Goal: Download file/media

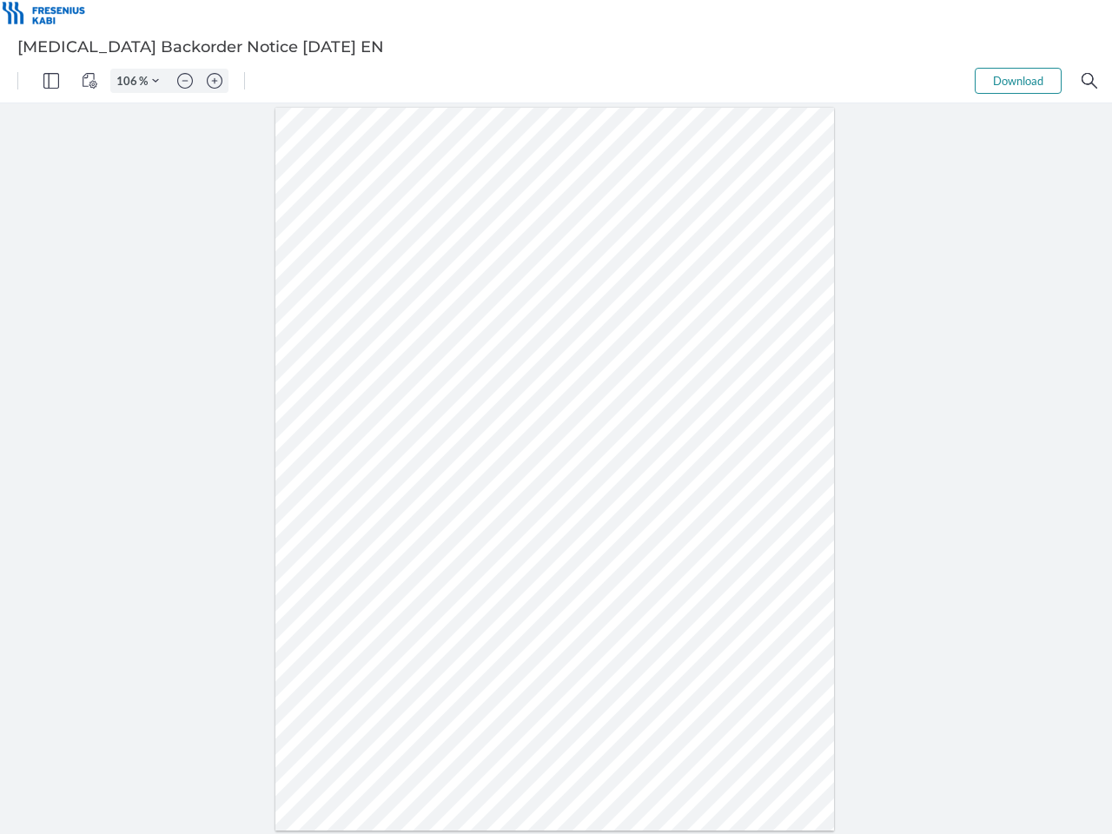
click at [51, 81] on img "Panel" at bounding box center [51, 81] width 16 height 16
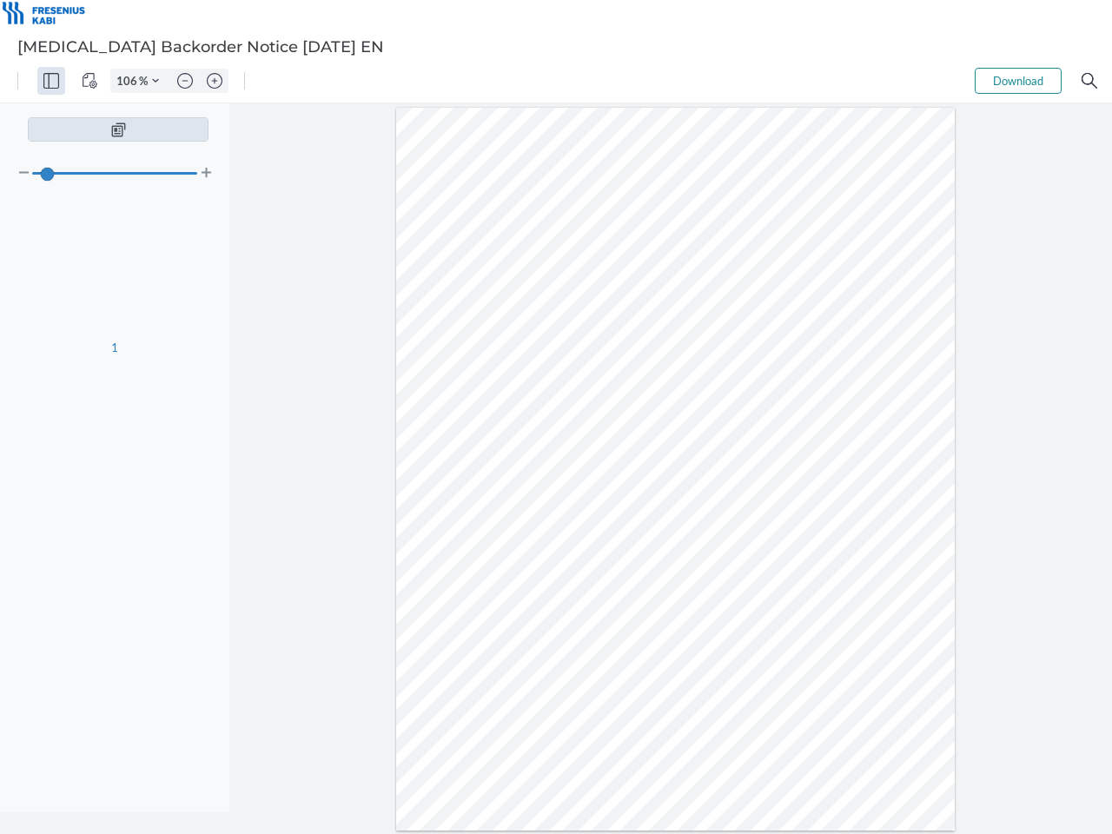
click at [89, 81] on img "View Controls" at bounding box center [90, 81] width 16 height 16
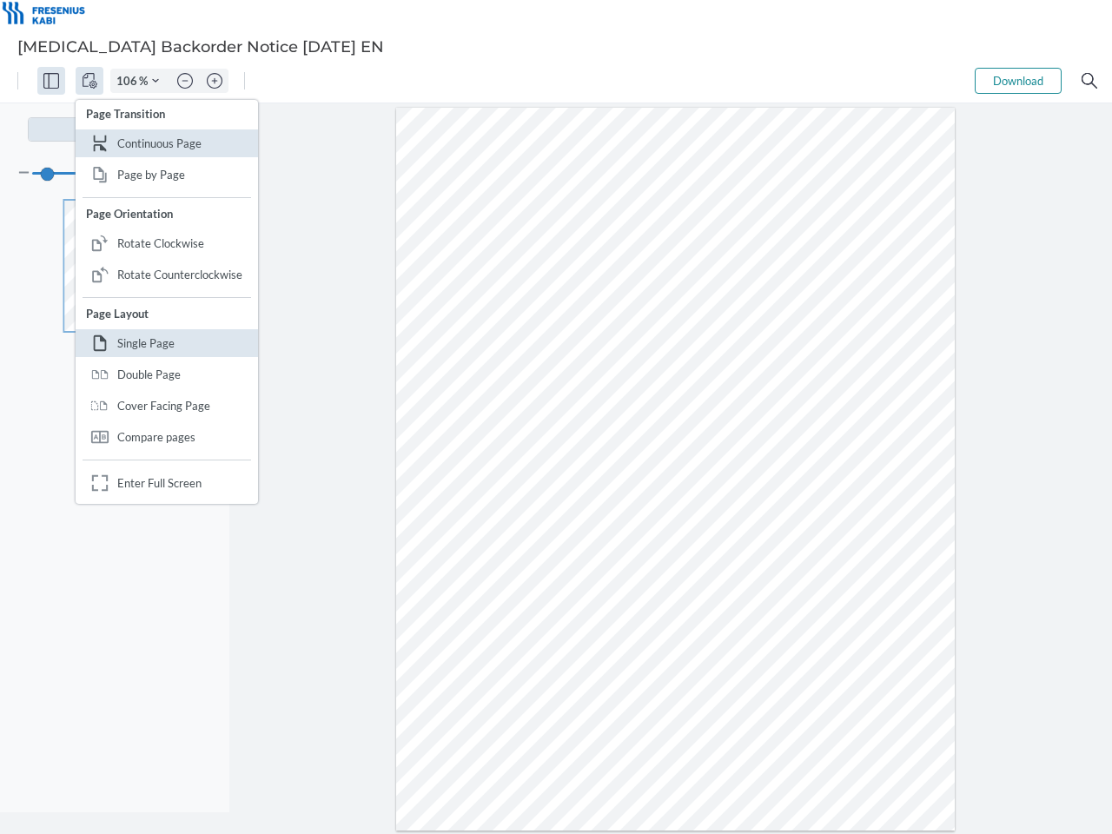
click at [129, 81] on input "106" at bounding box center [125, 81] width 28 height 16
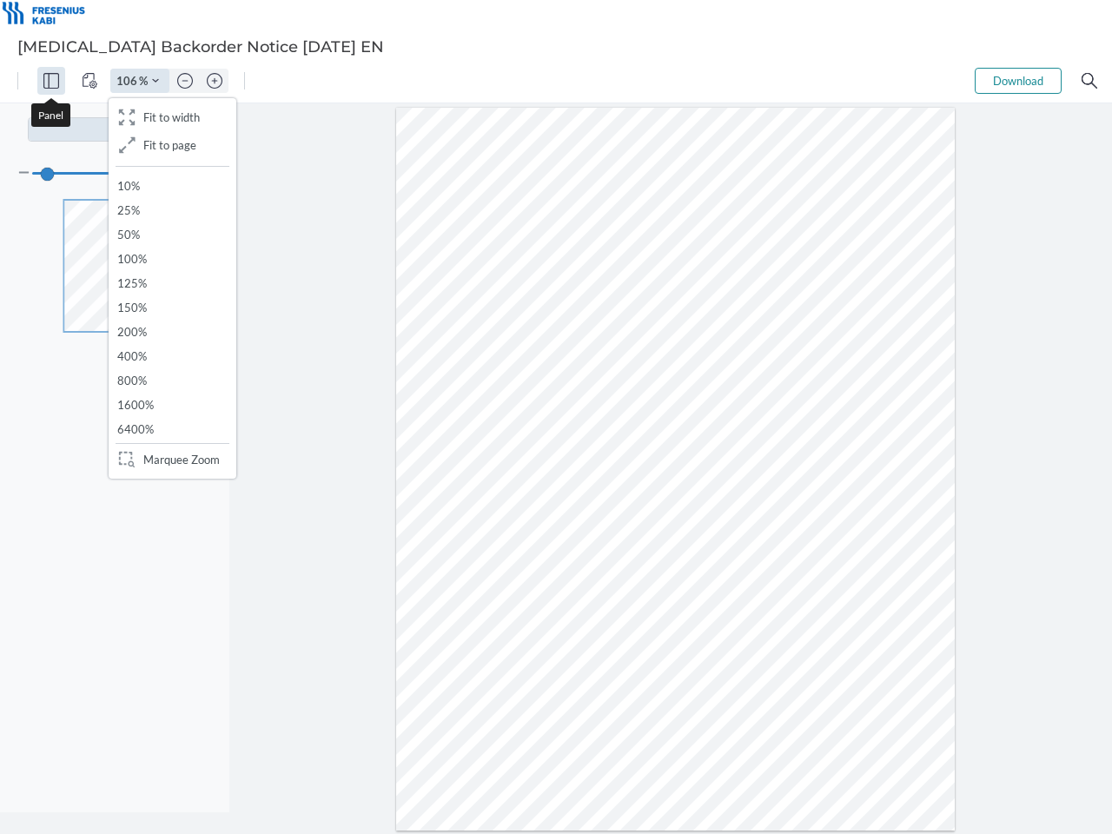
click at [155, 81] on img "Zoom Controls" at bounding box center [155, 80] width 7 height 7
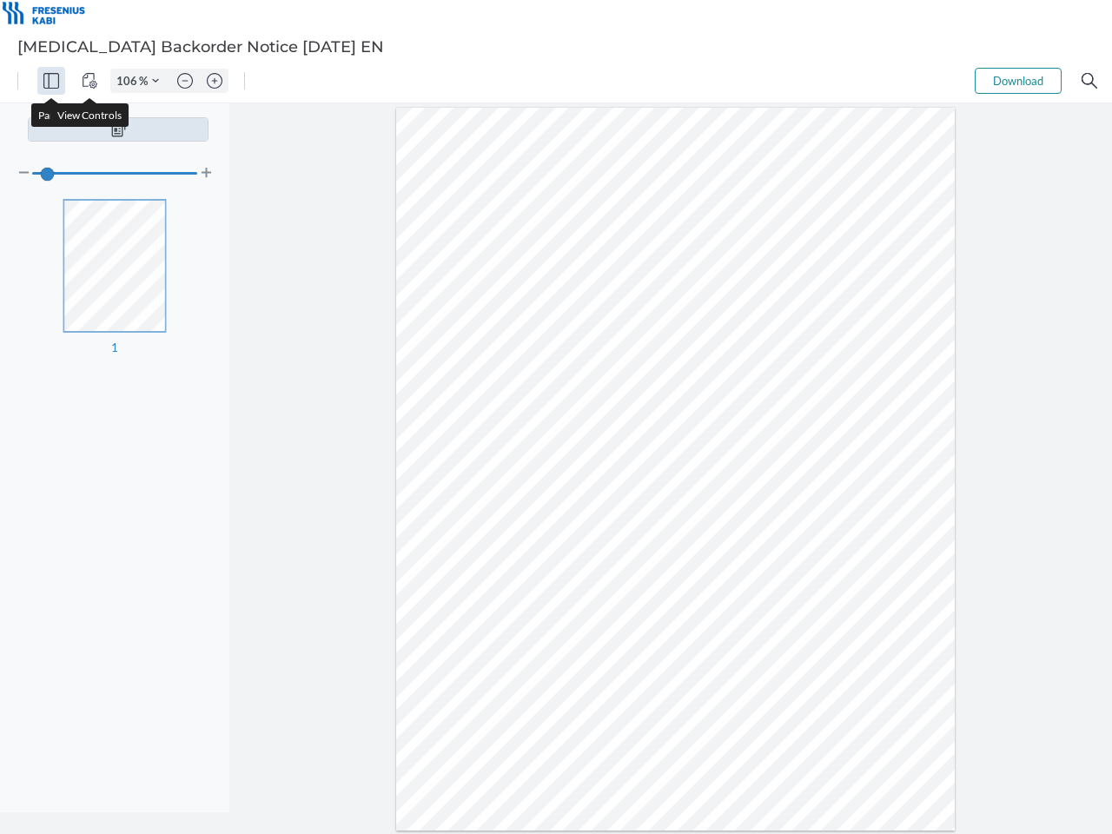
click at [185, 81] on img "Zoom out" at bounding box center [185, 81] width 16 height 16
click at [215, 81] on img "Zoom in" at bounding box center [215, 81] width 16 height 16
type input "106"
click at [1018, 81] on button "Download" at bounding box center [1017, 81] width 87 height 26
click at [1089, 81] on img "Search" at bounding box center [1089, 81] width 16 height 16
